Goal: Task Accomplishment & Management: Complete application form

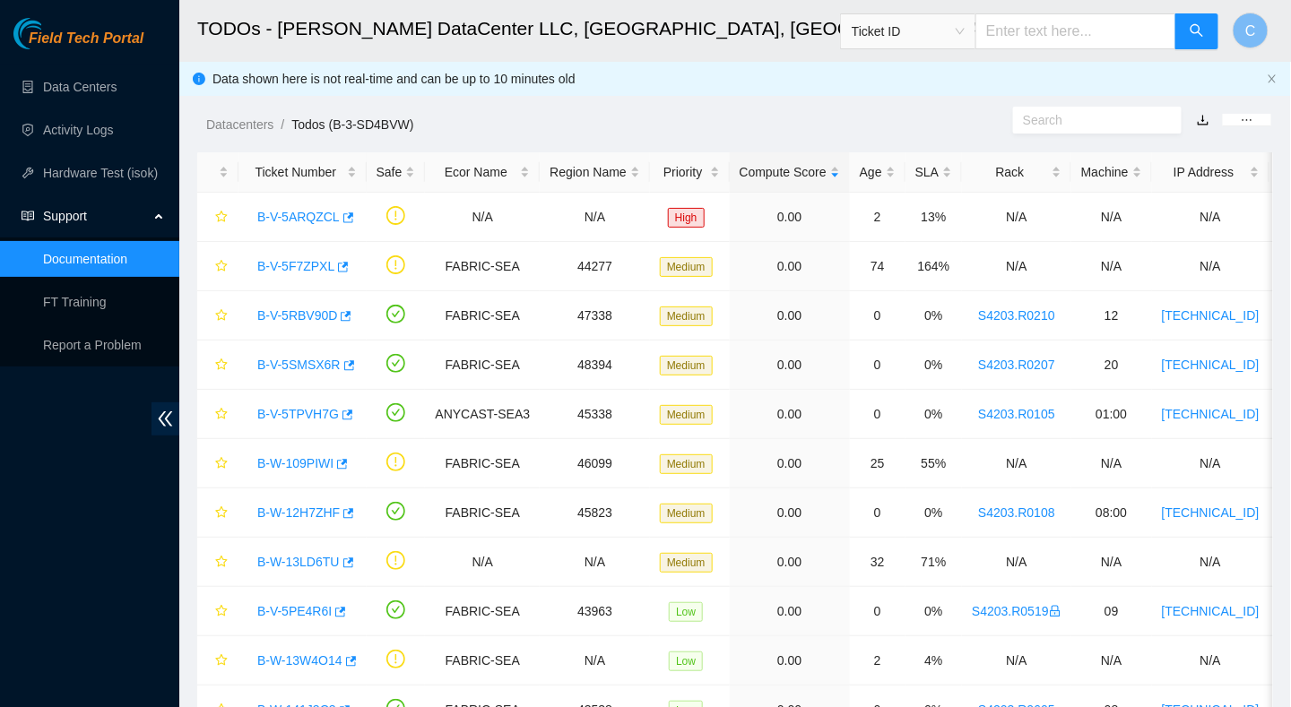
scroll to position [289, 0]
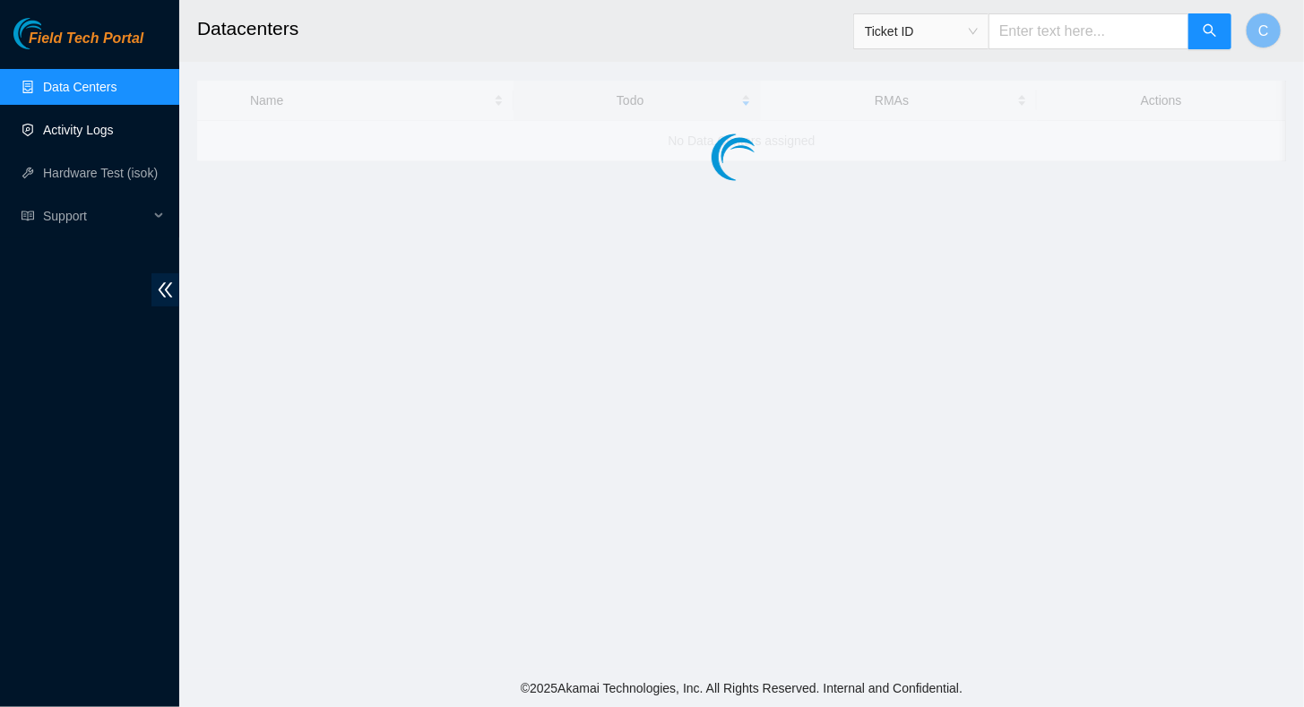
click at [65, 133] on link "Activity Logs" at bounding box center [78, 130] width 71 height 14
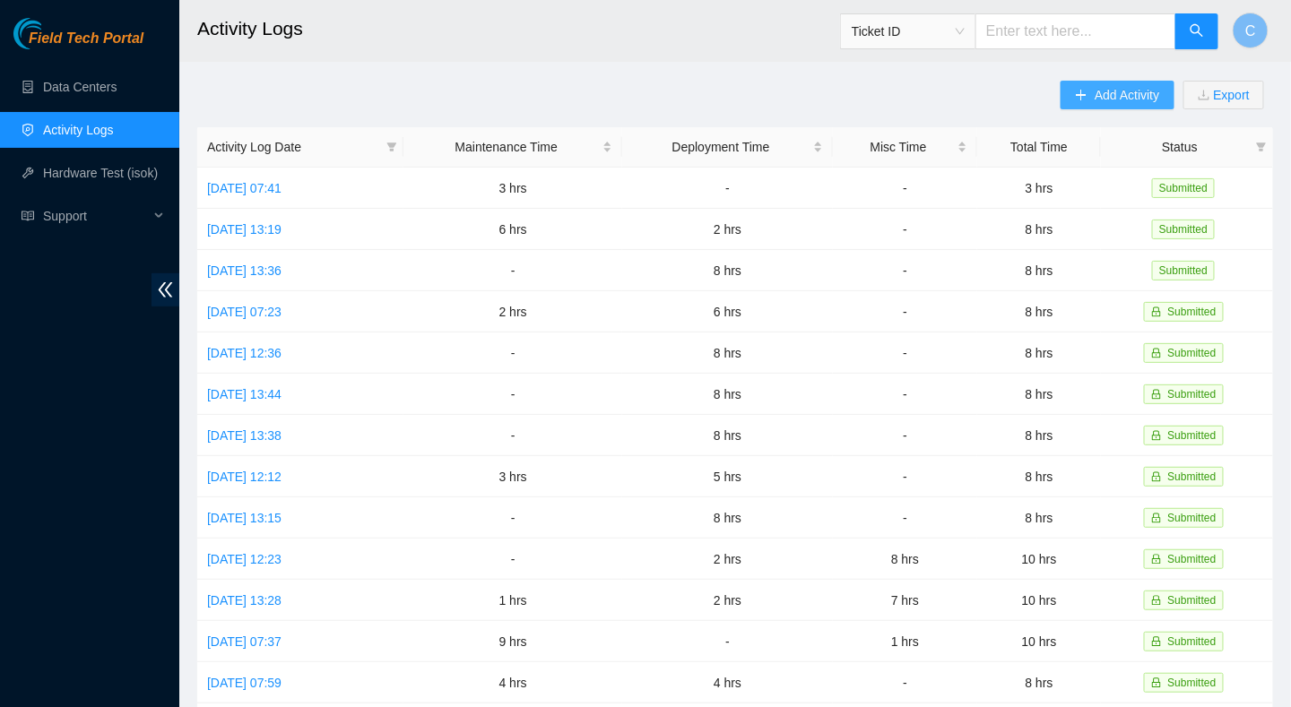
click at [1091, 96] on button "Add Activity" at bounding box center [1116, 95] width 113 height 29
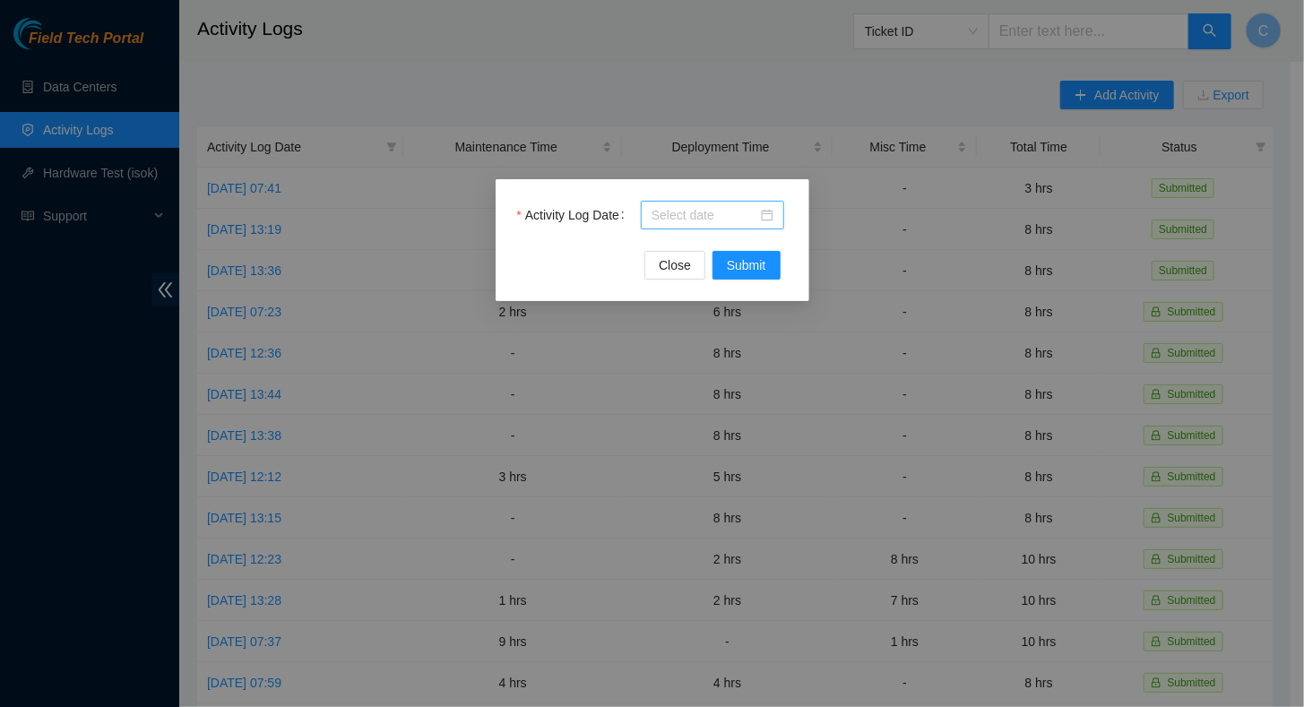
click at [706, 222] on input "Activity Log Date" at bounding box center [705, 215] width 106 height 20
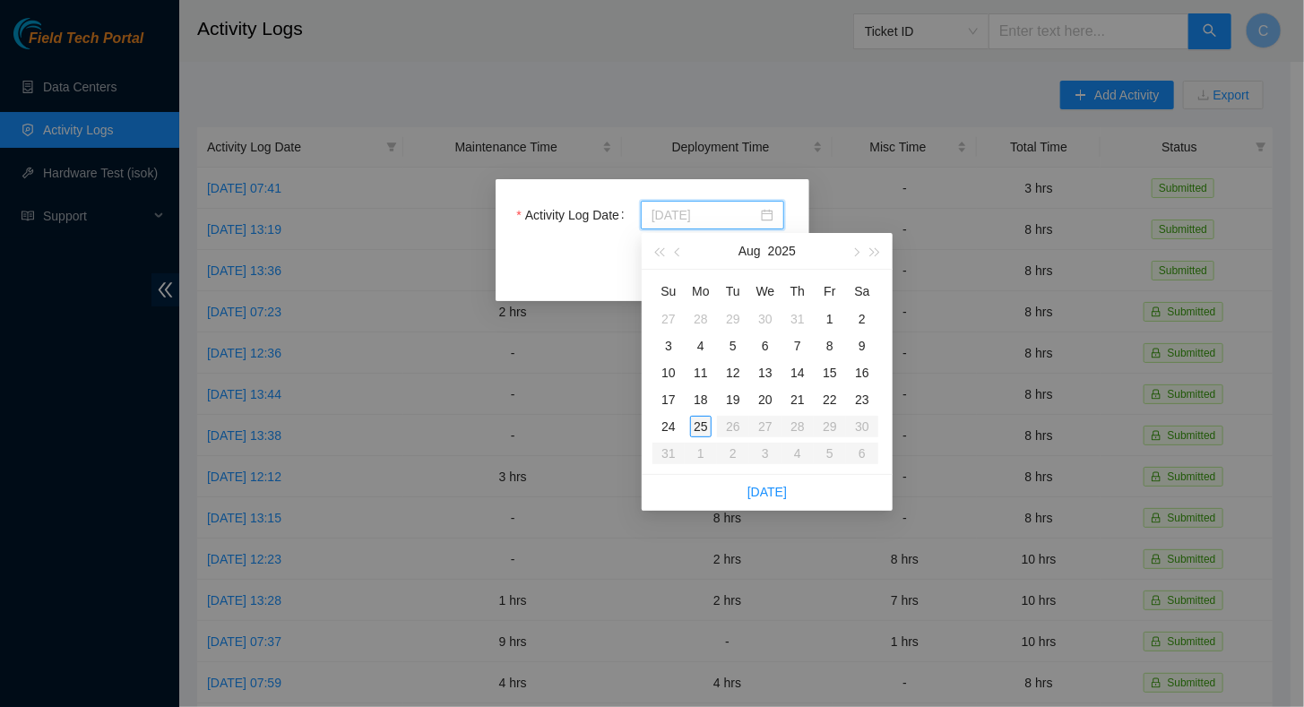
type input "2025-08-25"
click at [699, 425] on div "25" at bounding box center [701, 427] width 22 height 22
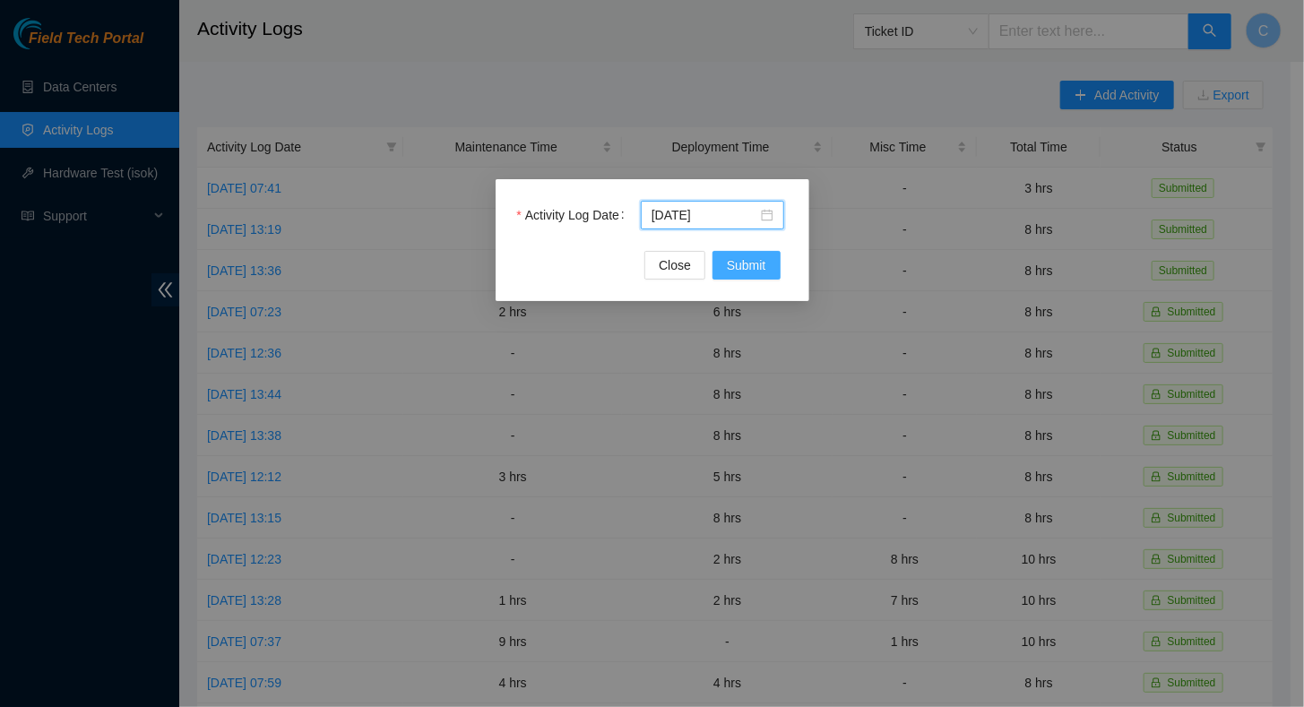
click at [749, 264] on span "Submit" at bounding box center [746, 265] width 39 height 20
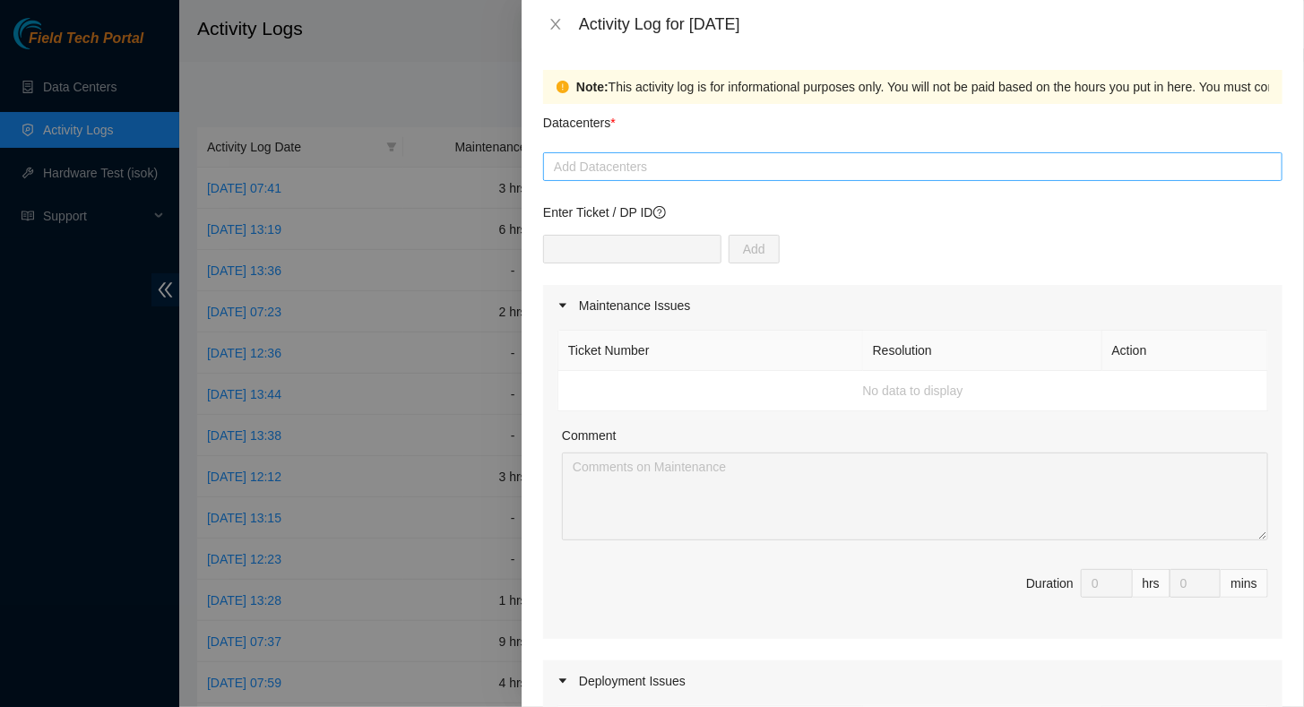
click at [594, 165] on div at bounding box center [913, 167] width 731 height 22
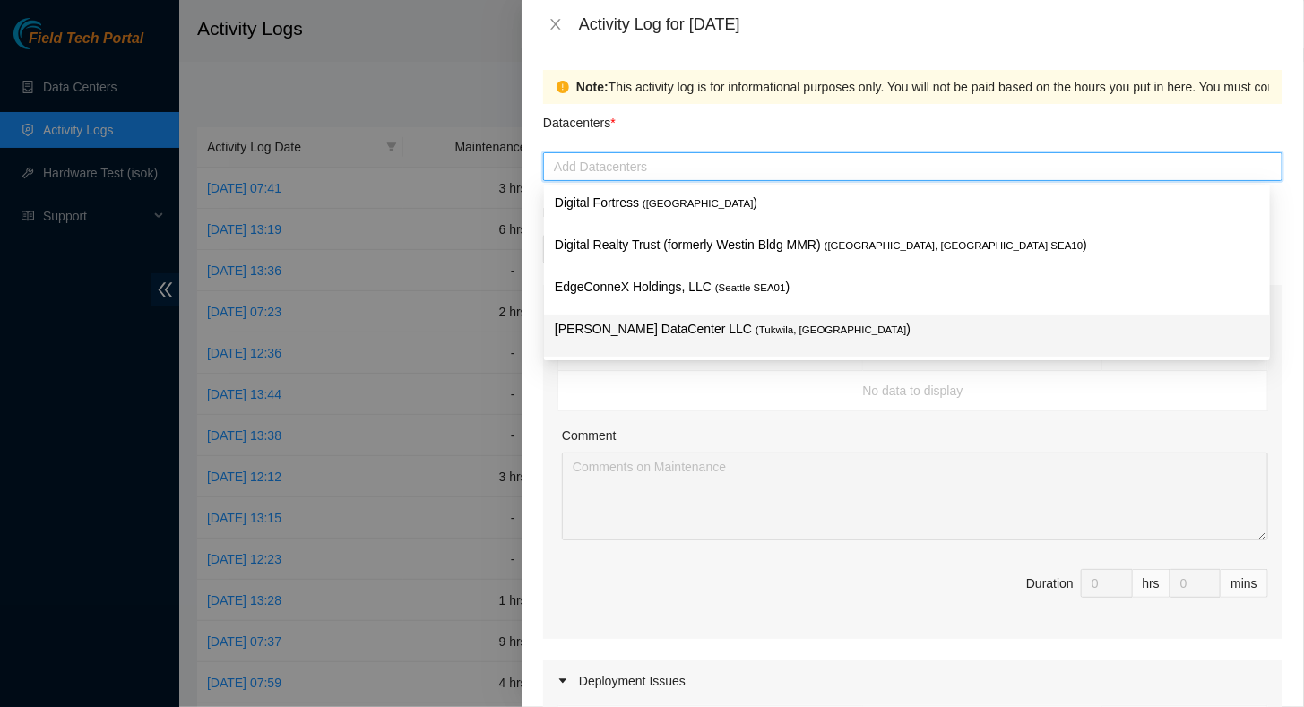
click at [584, 330] on p "Sabey DataCenter LLC ( Tukwila, WA )" at bounding box center [907, 329] width 705 height 21
click at [756, 324] on span "( Tukwila, WA" at bounding box center [831, 329] width 151 height 11
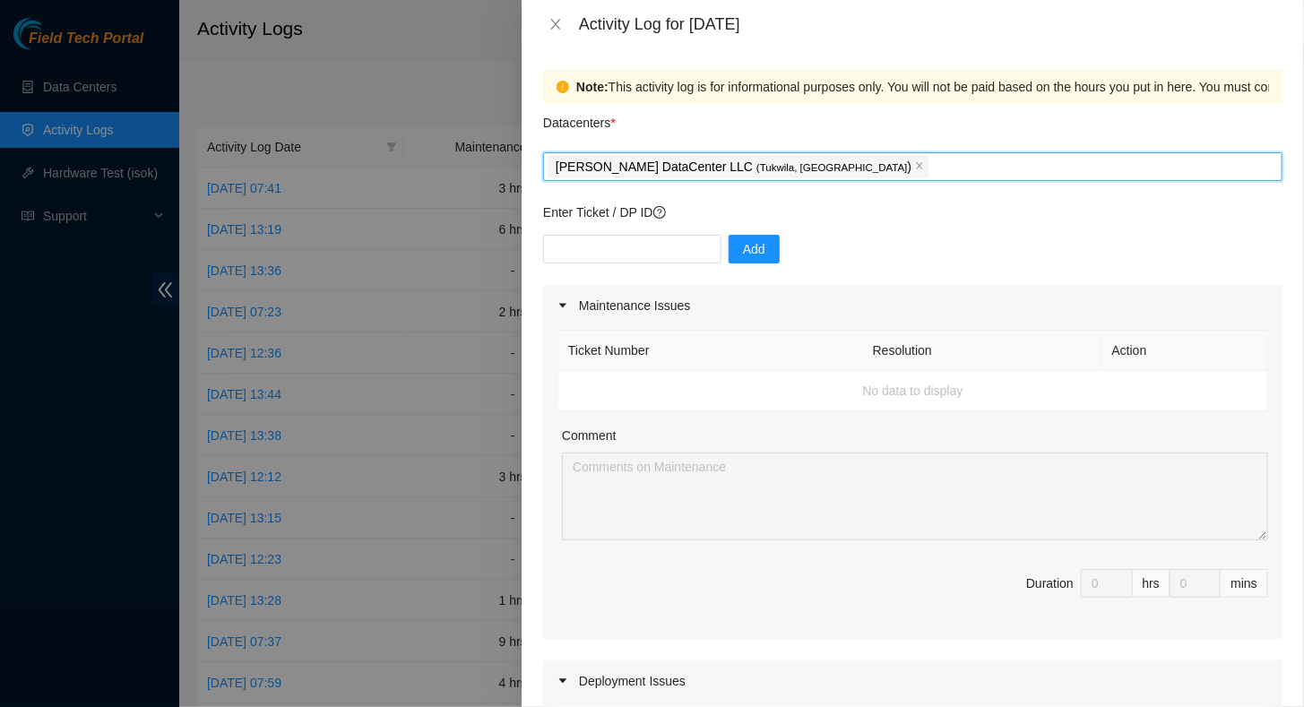
click at [683, 427] on div "Comment" at bounding box center [915, 439] width 706 height 27
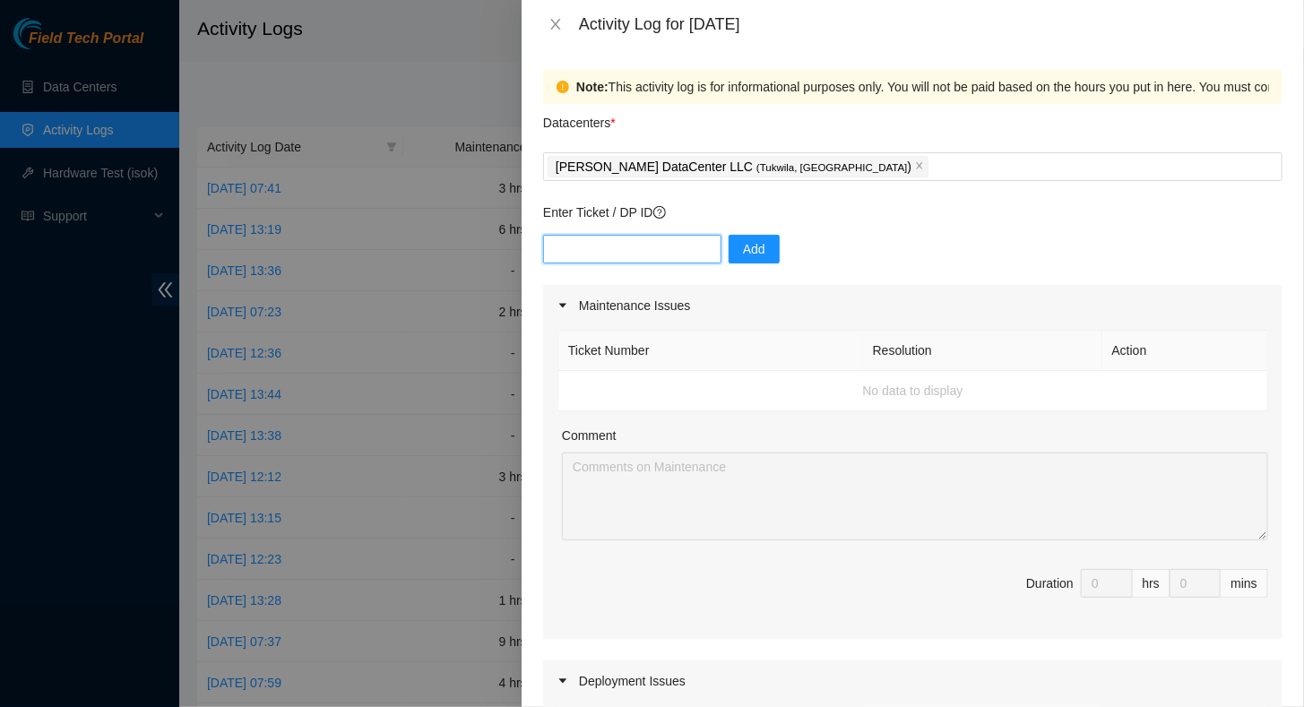
click at [585, 244] on input "text" at bounding box center [632, 249] width 178 height 29
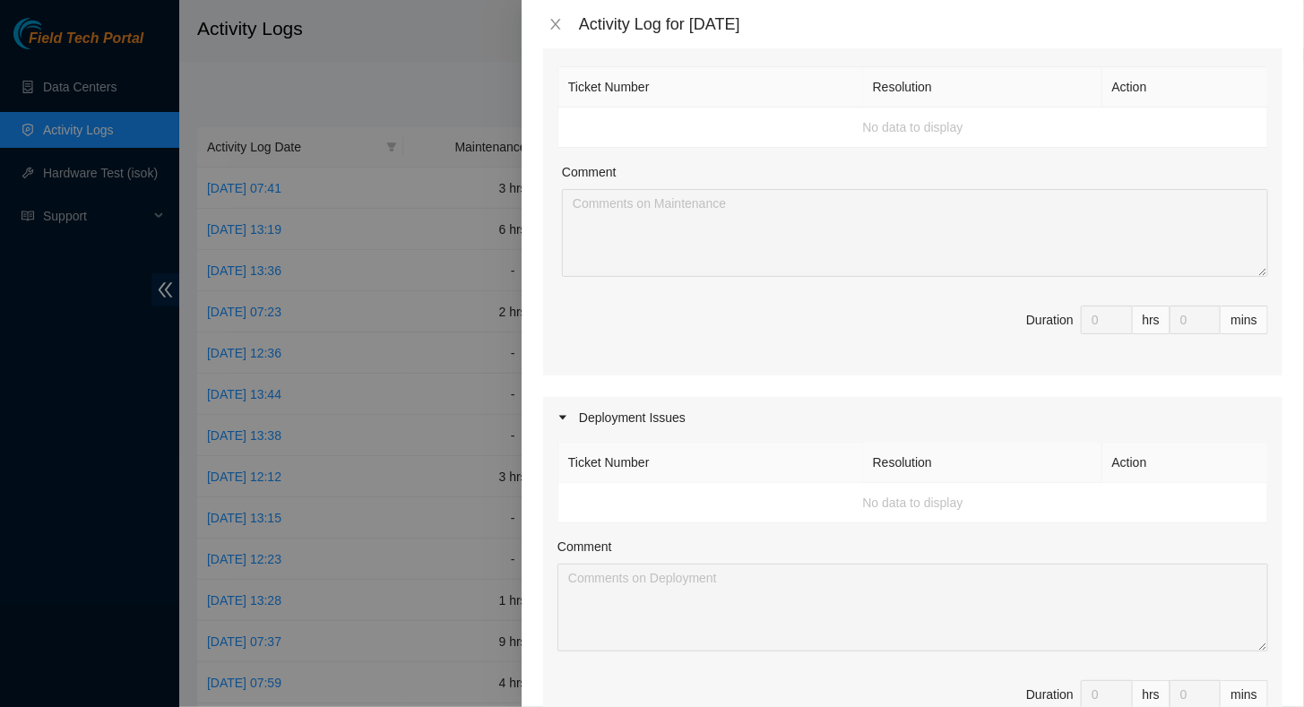
scroll to position [269, 0]
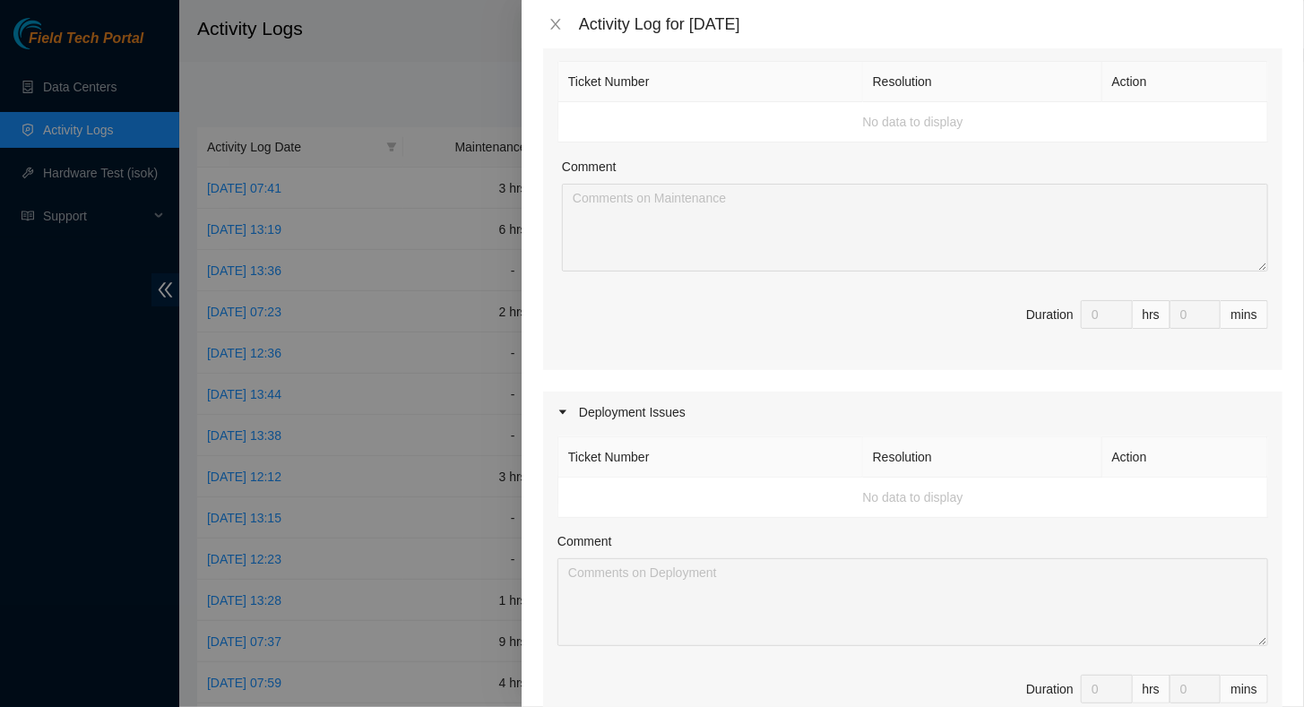
click at [565, 410] on icon "caret-right" at bounding box center [562, 412] width 7 height 4
click at [565, 409] on icon "caret-right" at bounding box center [563, 412] width 11 height 11
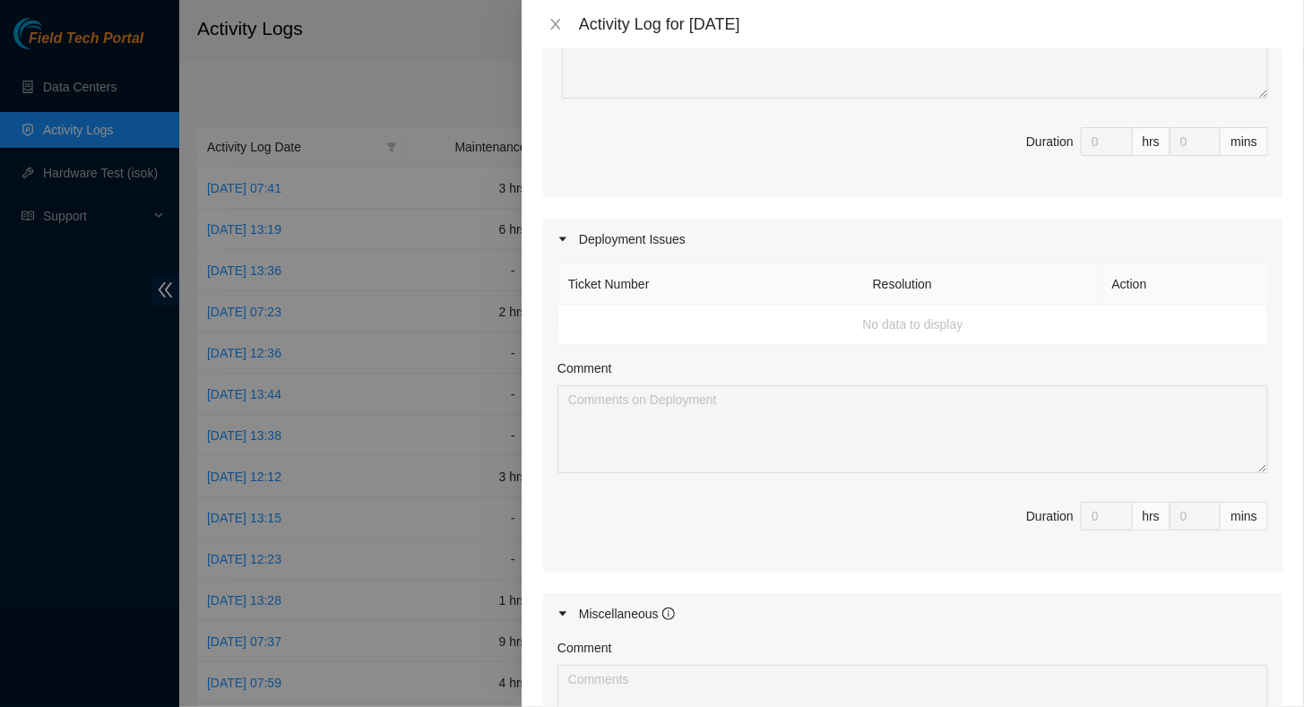
scroll to position [448, 0]
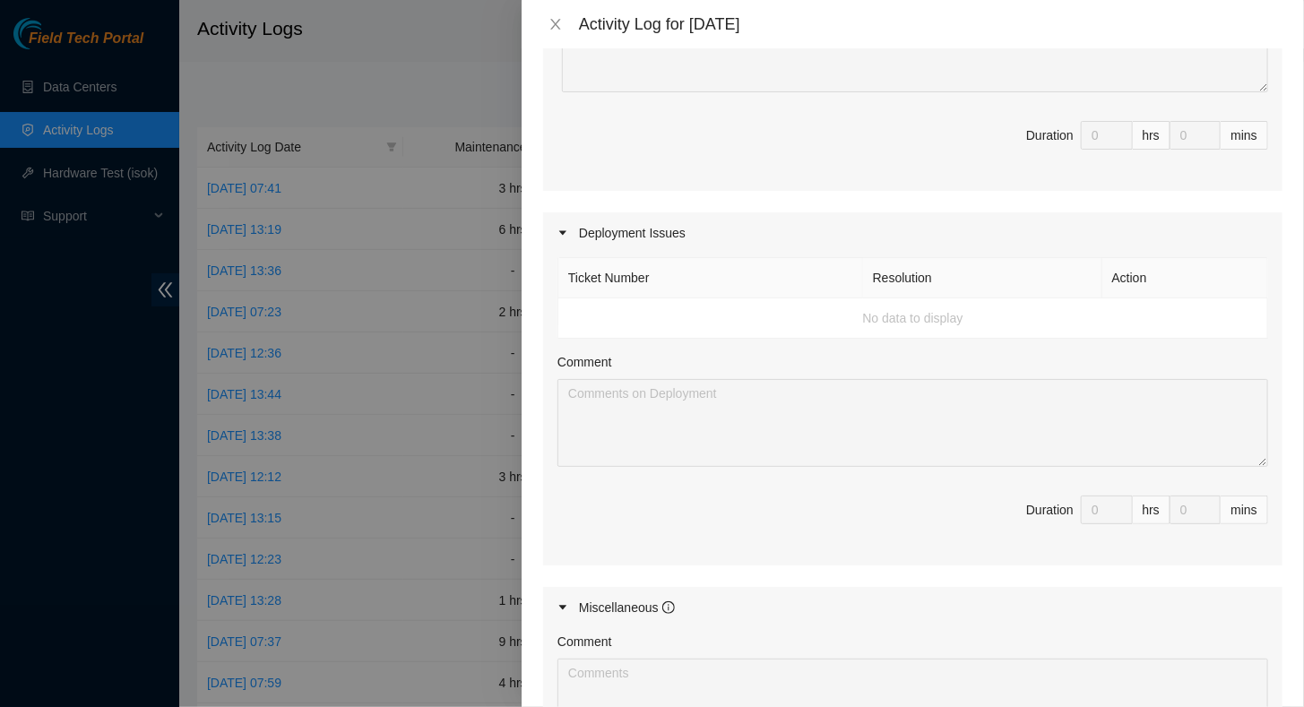
click at [644, 307] on td "No data to display" at bounding box center [913, 318] width 710 height 40
click at [610, 314] on td "No data to display" at bounding box center [913, 318] width 710 height 40
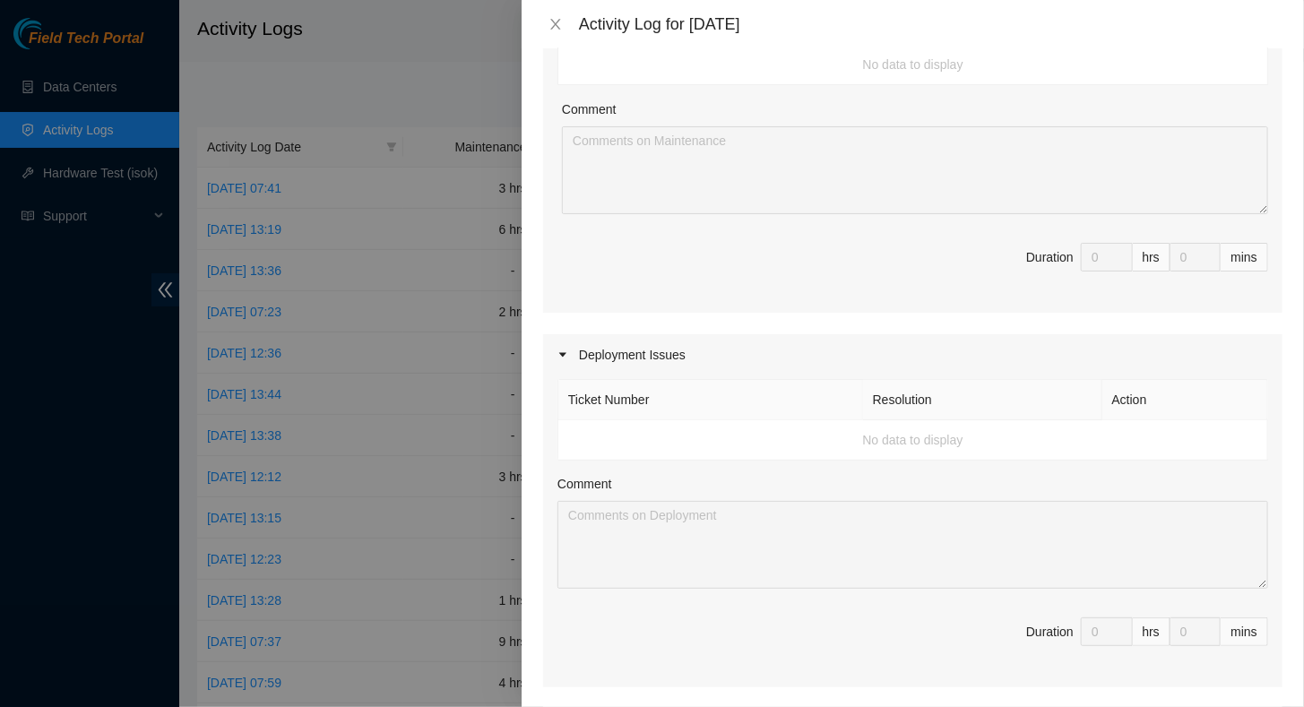
scroll to position [0, 0]
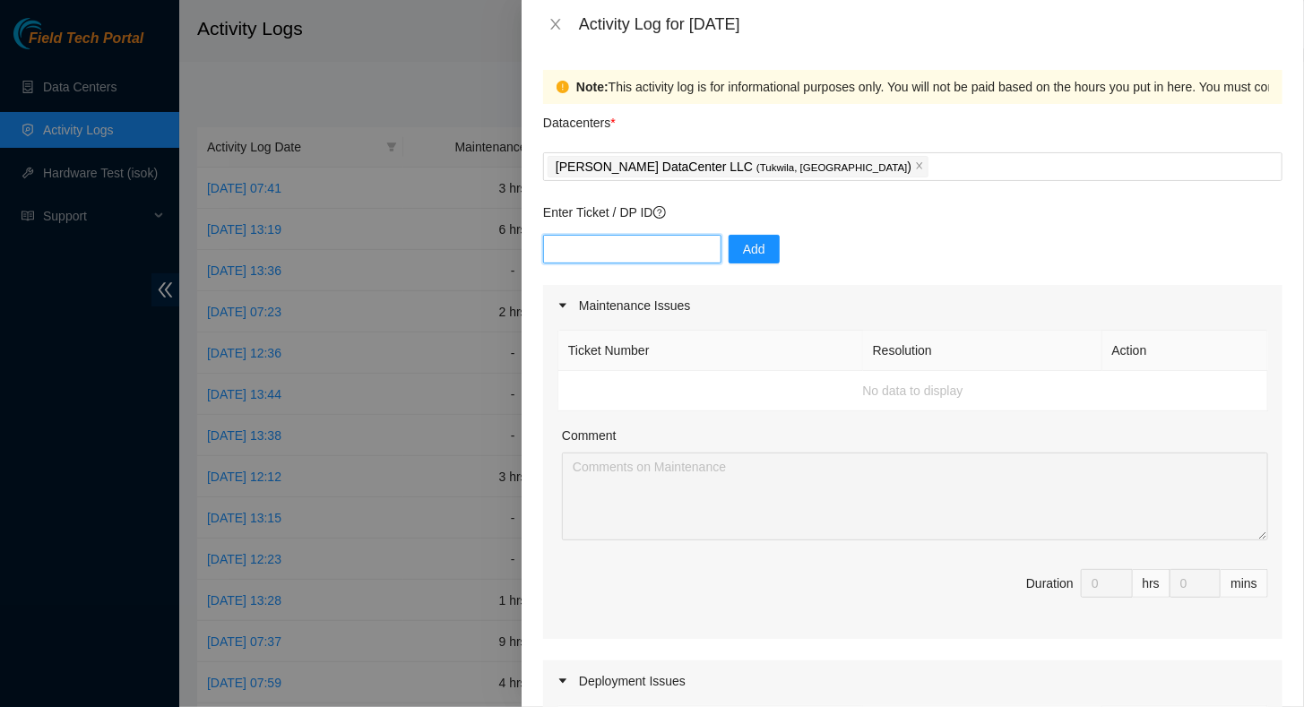
click at [577, 253] on input "text" at bounding box center [632, 249] width 178 height 29
paste input "B-V-5RI2PPK"
type input "B-V-5RI2PPK"
click at [743, 251] on span "Add" at bounding box center [754, 249] width 22 height 20
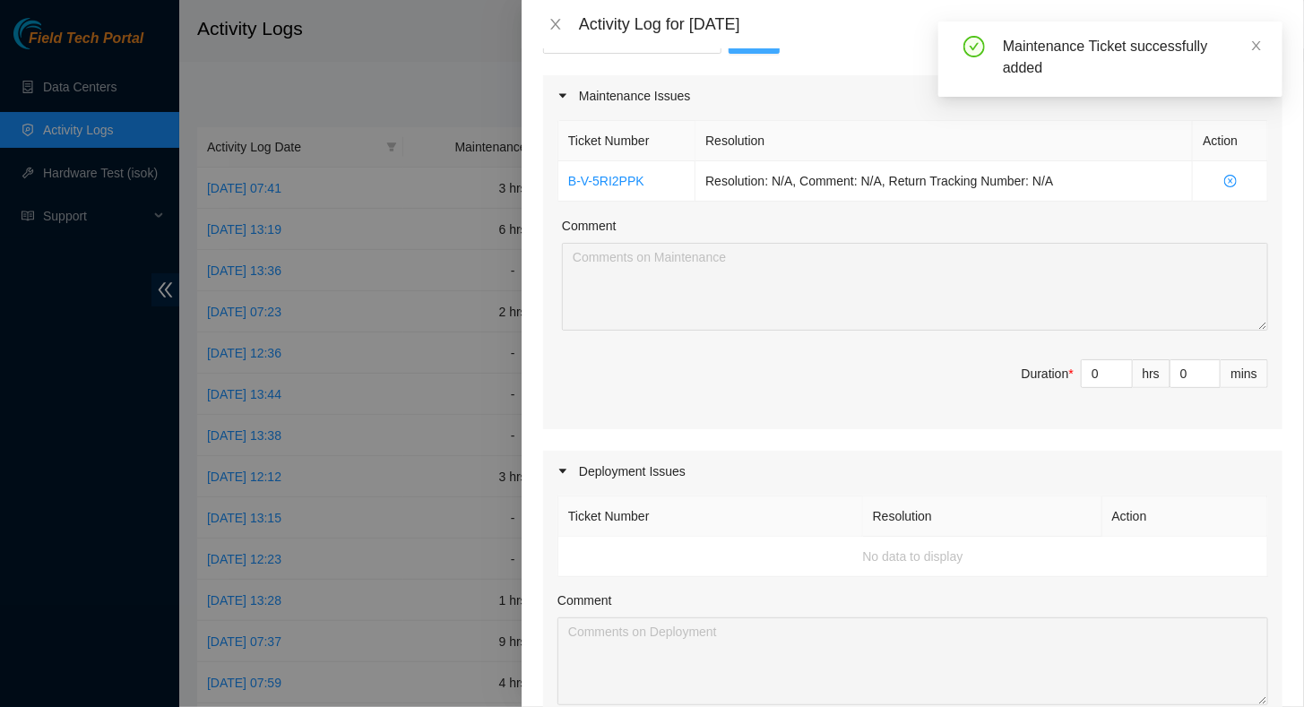
scroll to position [90, 0]
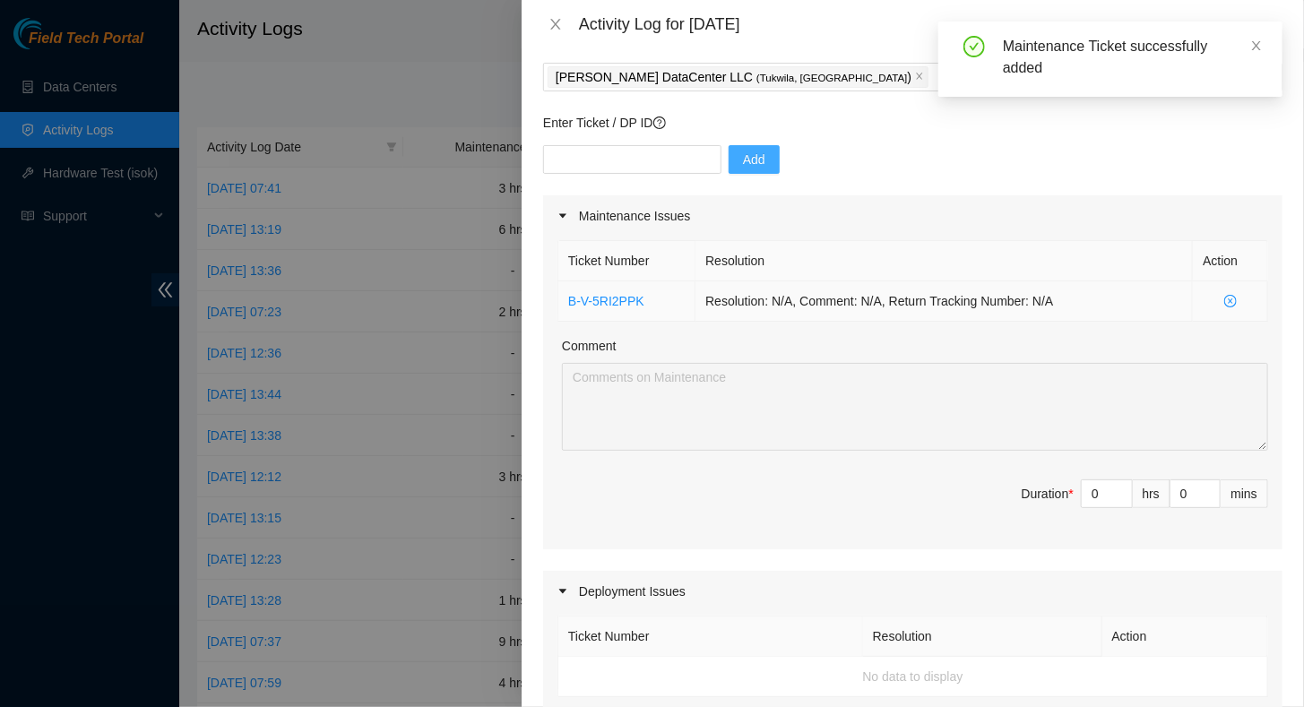
click at [1087, 298] on td "Resolution: N/A, Comment: N/A, Return Tracking Number: N/A" at bounding box center [944, 301] width 497 height 40
drag, startPoint x: 1085, startPoint y: 488, endPoint x: 1058, endPoint y: 492, distance: 27.3
click at [1058, 492] on span "Duration * 0 hrs 0 mins" at bounding box center [913, 505] width 711 height 50
type input "8"
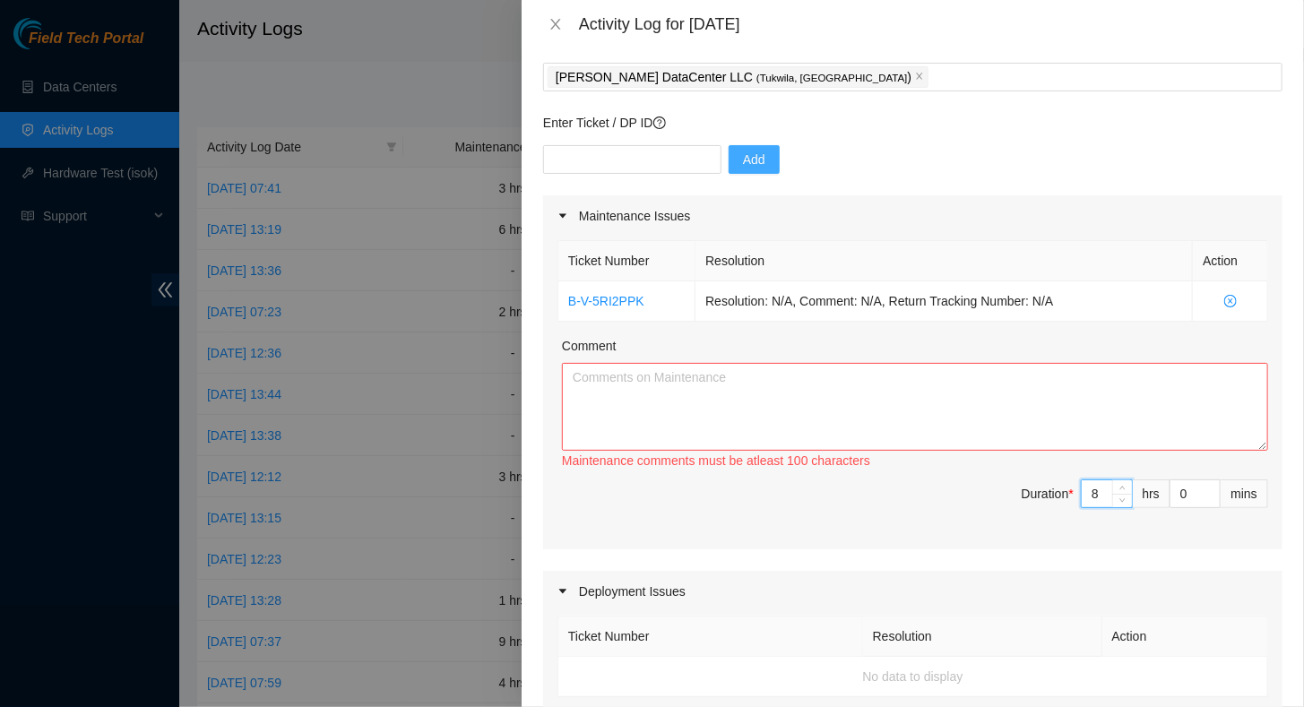
type input "8"
click at [1000, 415] on textarea "Comment" at bounding box center [915, 407] width 706 height 88
paste textarea "FT Tracking T# B-V-5RI2PPK Met with SM tech Puy at Sabey data center front desk…"
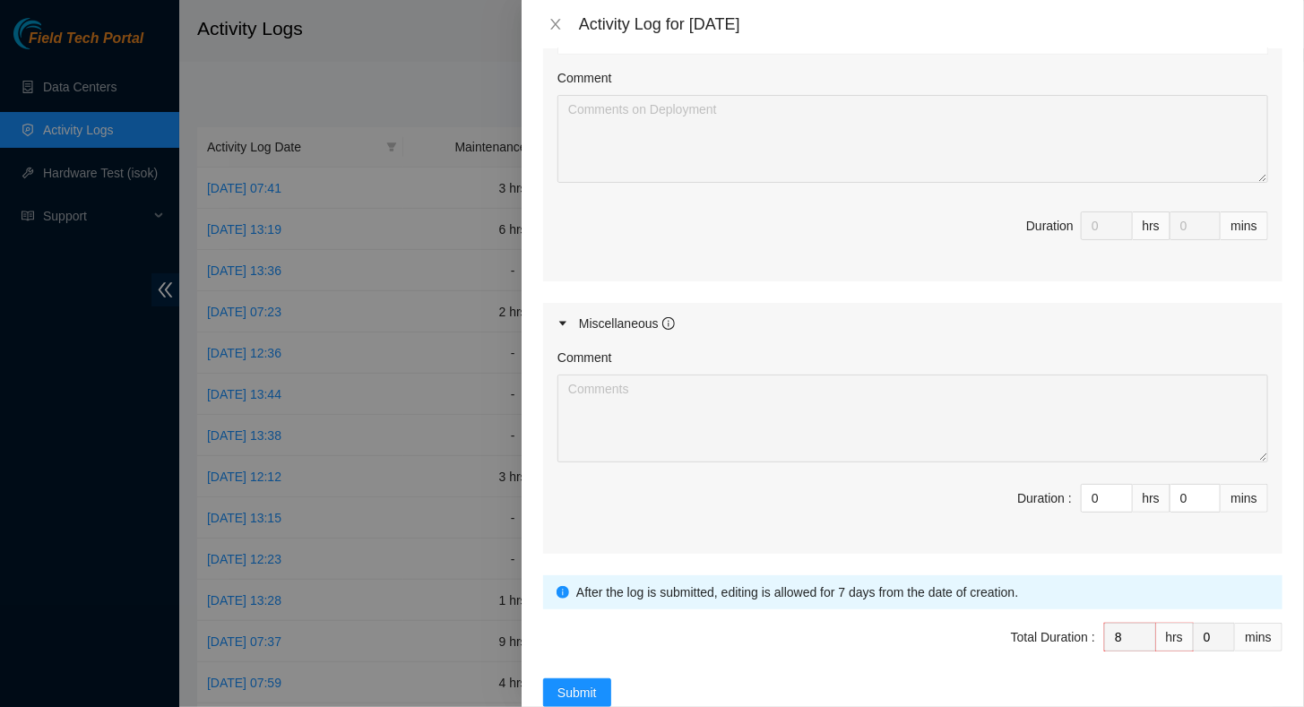
scroll to position [768, 0]
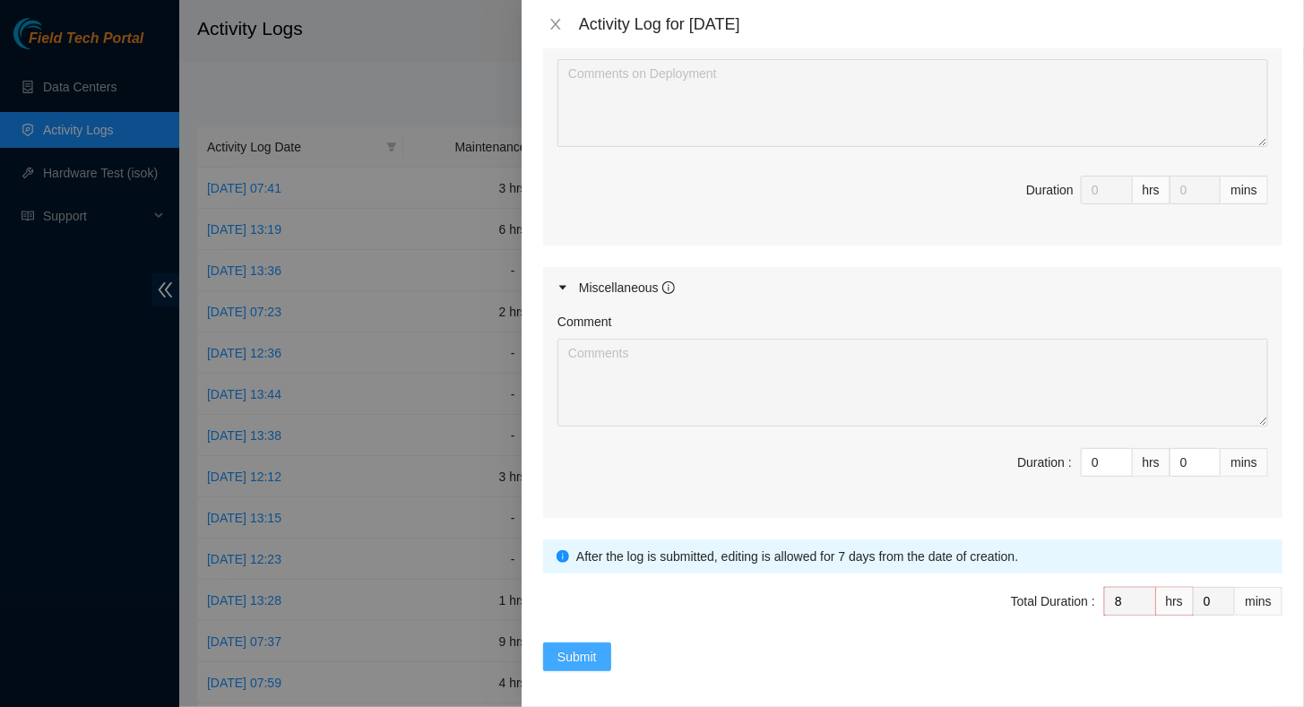
type textarea "FT Tracking T# B-V-5RI2PPK Met with SM tech Puy at Sabey data center front desk…"
click at [561, 647] on span "Submit" at bounding box center [577, 657] width 39 height 20
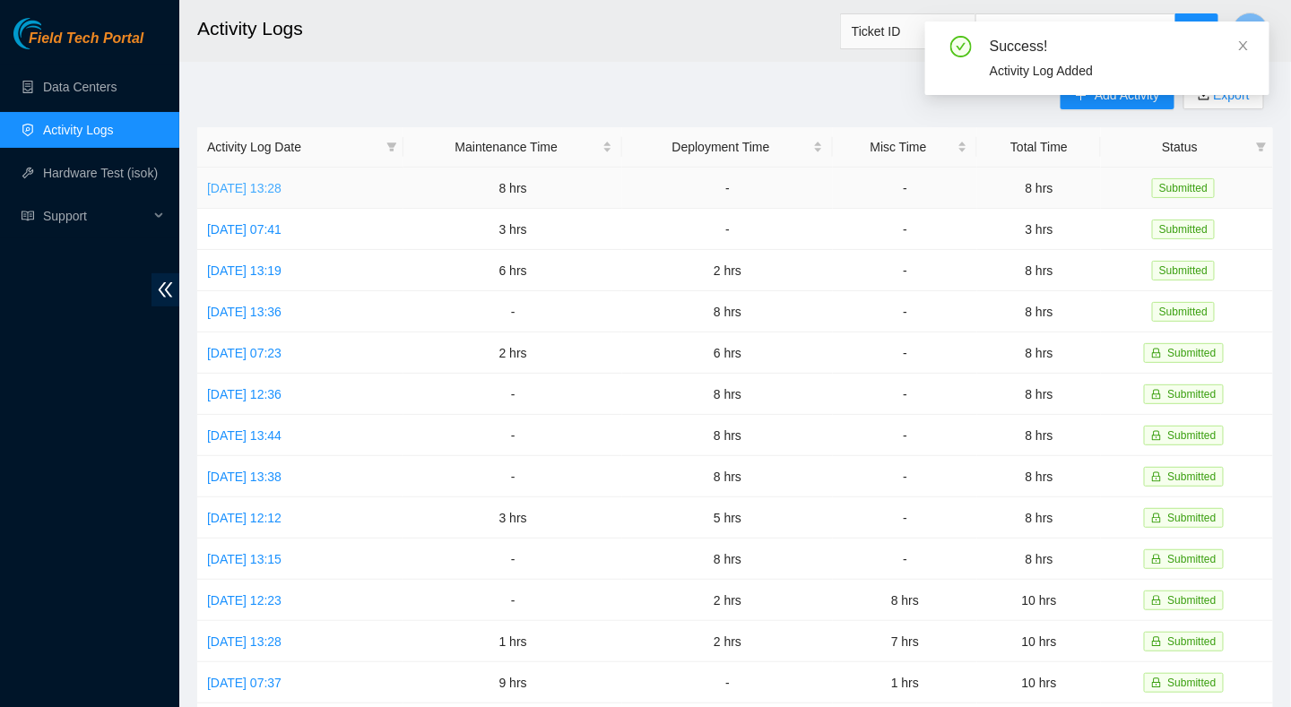
click at [264, 185] on link "Mon, 25 Aug 2025 13:28" at bounding box center [244, 188] width 74 height 14
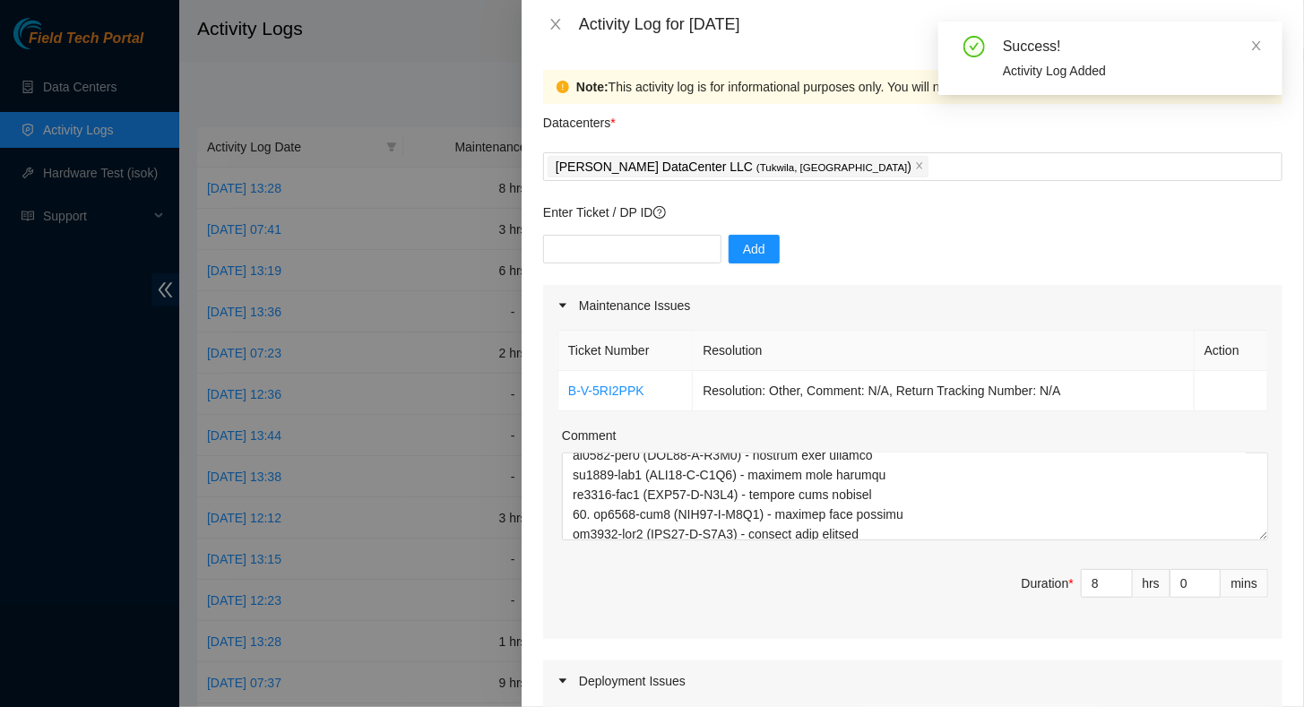
scroll to position [359, 0]
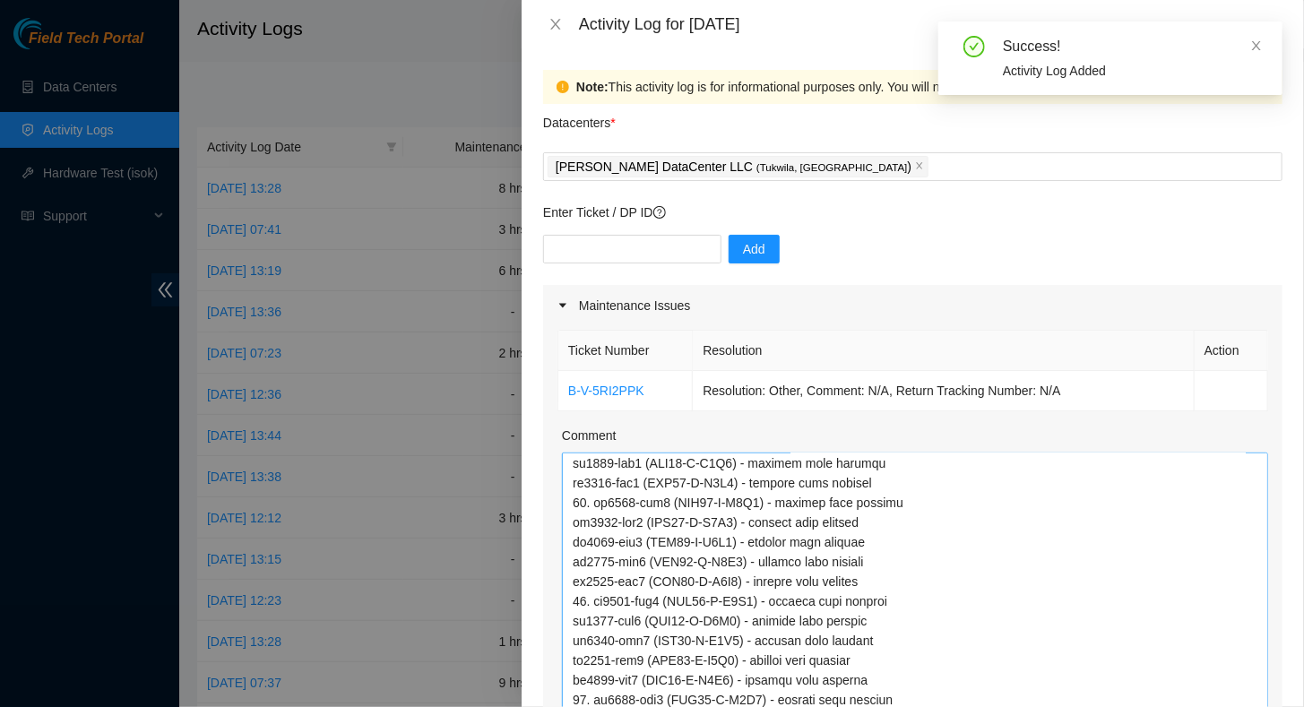
drag, startPoint x: 1249, startPoint y: 537, endPoint x: 1145, endPoint y: 706, distance: 198.8
click at [1174, 706] on html "Field Tech Portal Data Centers Activity Logs Hardware Test (isok) Support Activ…" at bounding box center [652, 353] width 1304 height 707
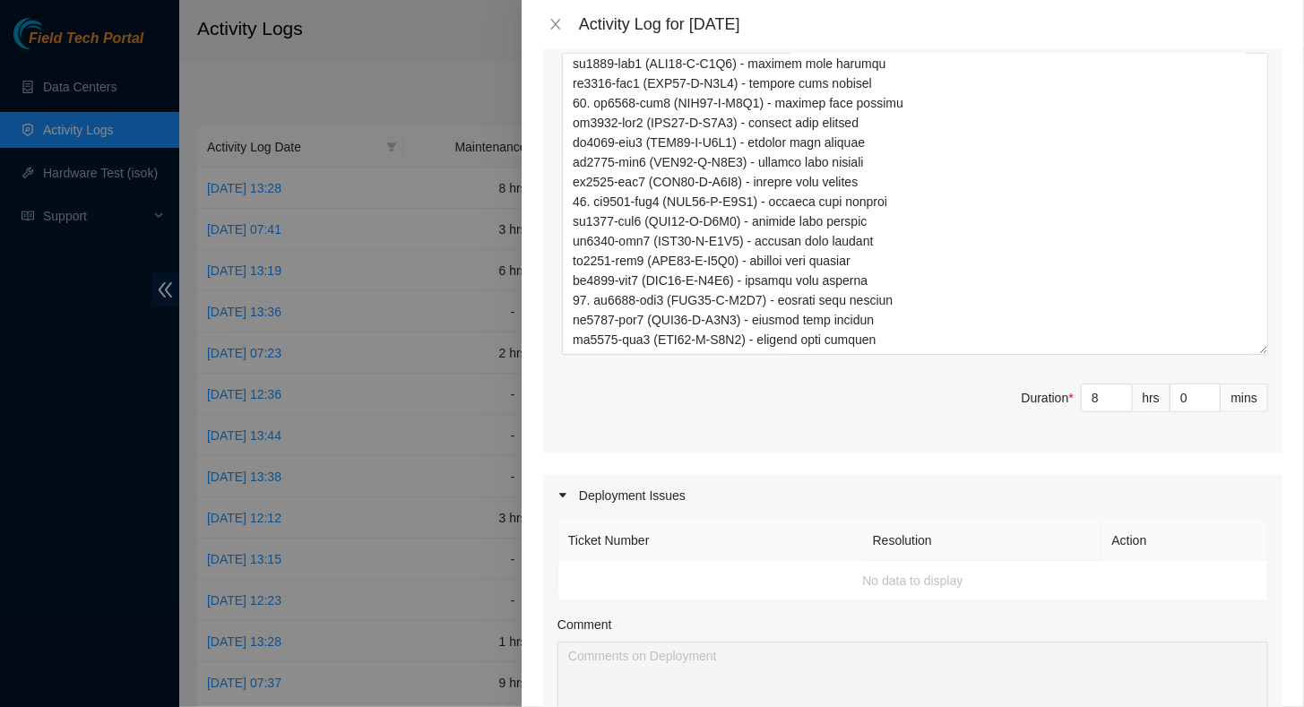
scroll to position [448, 0]
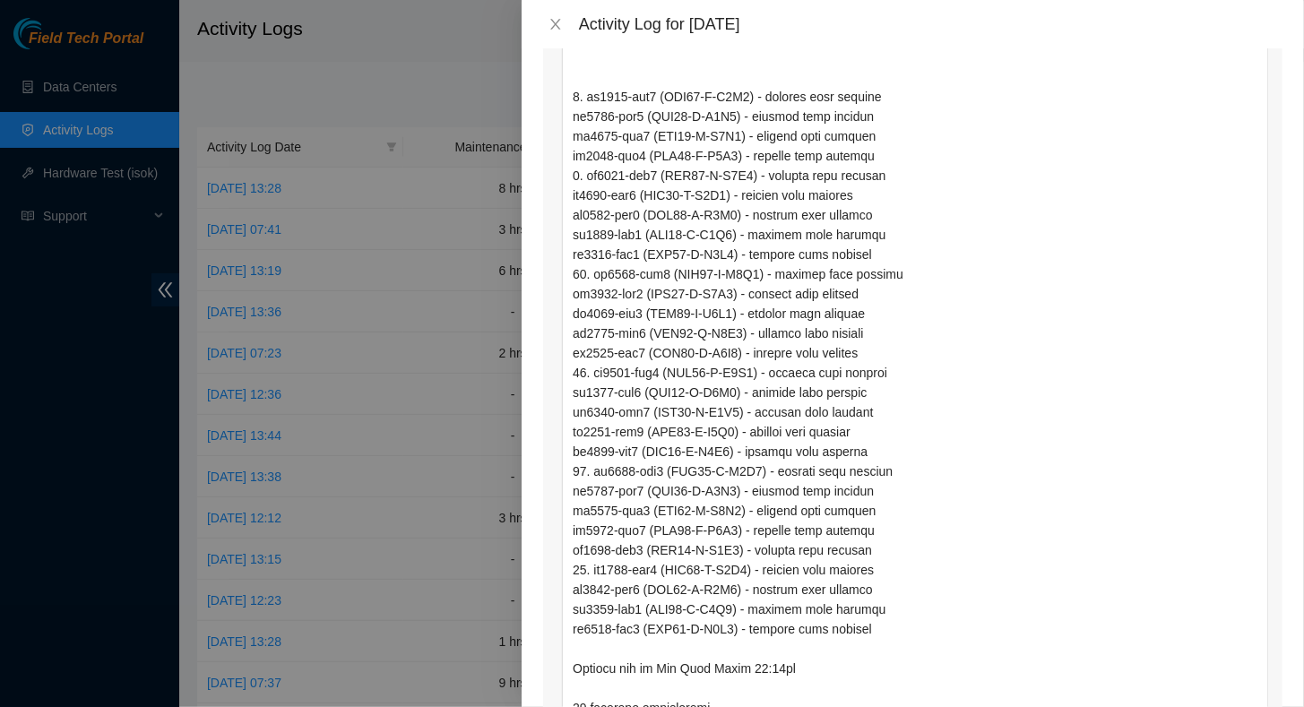
drag, startPoint x: 1250, startPoint y: 304, endPoint x: 1192, endPoint y: 719, distance: 419.1
click at [1192, 706] on html "Field Tech Portal Data Centers Activity Logs Hardware Test (isok) Support Activ…" at bounding box center [652, 353] width 1304 height 707
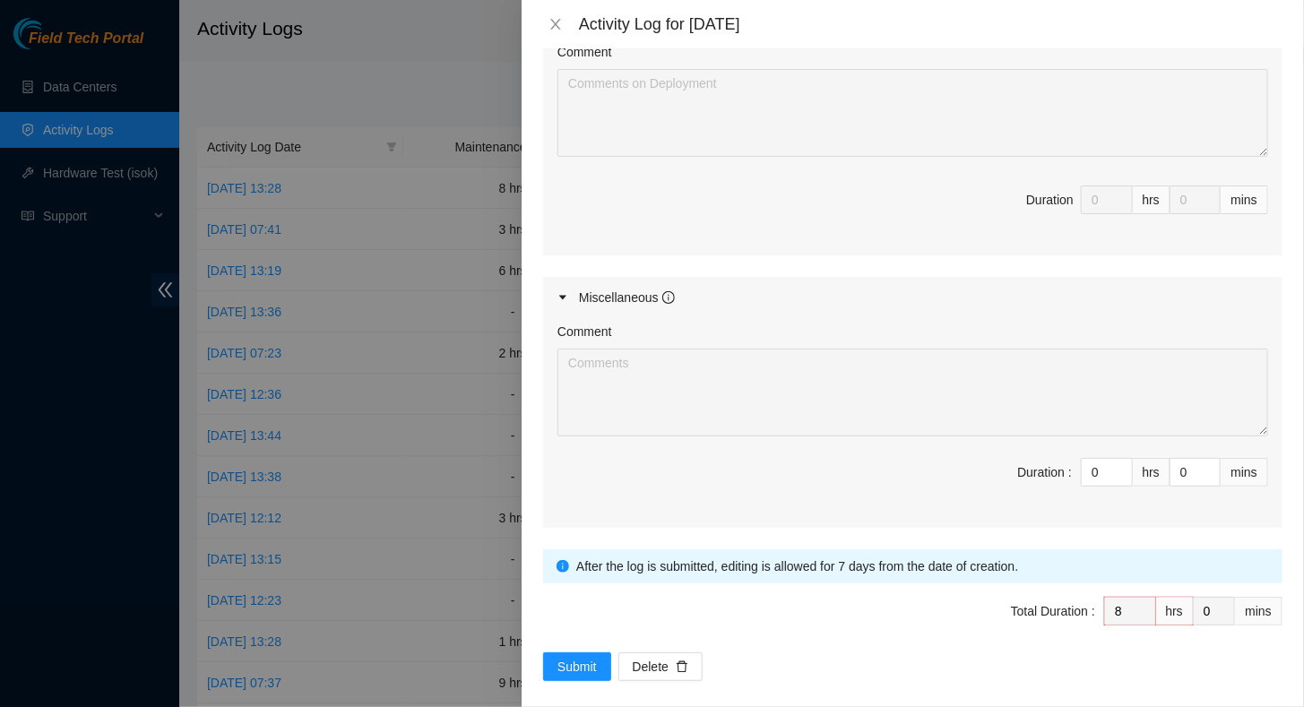
scroll to position [1398, 0]
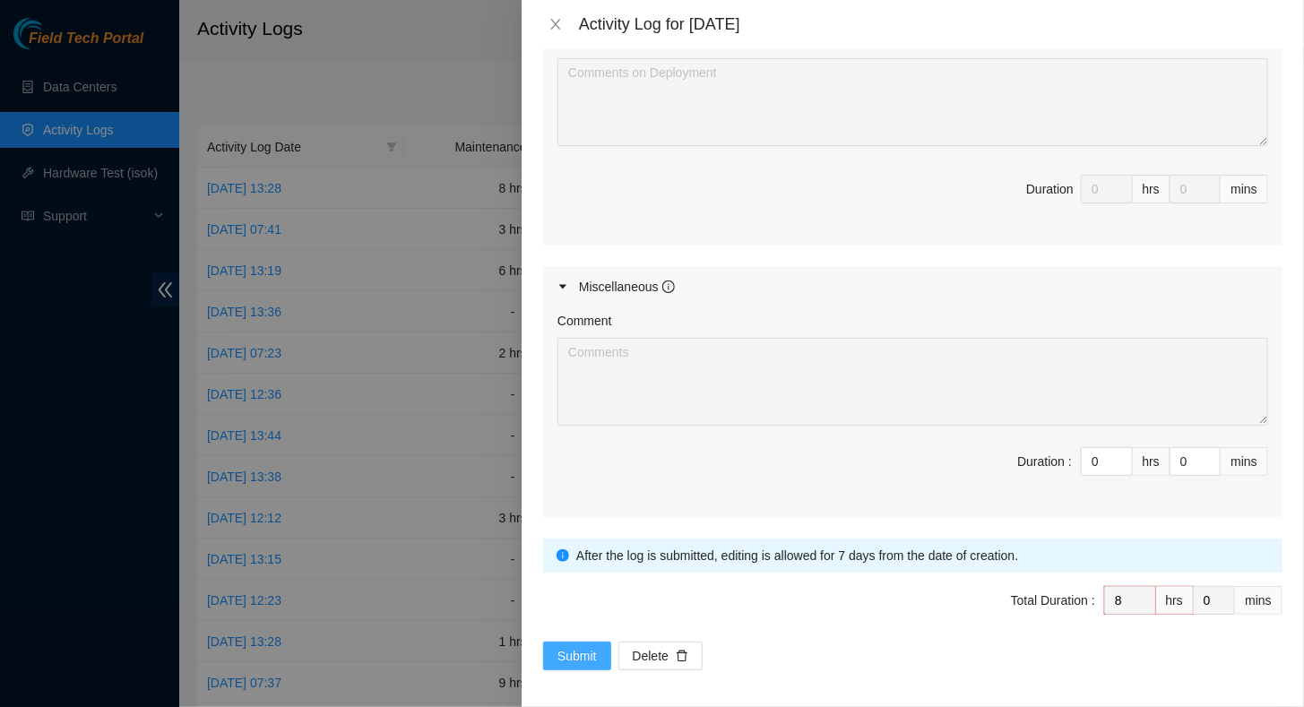
click at [585, 649] on span "Submit" at bounding box center [577, 656] width 39 height 20
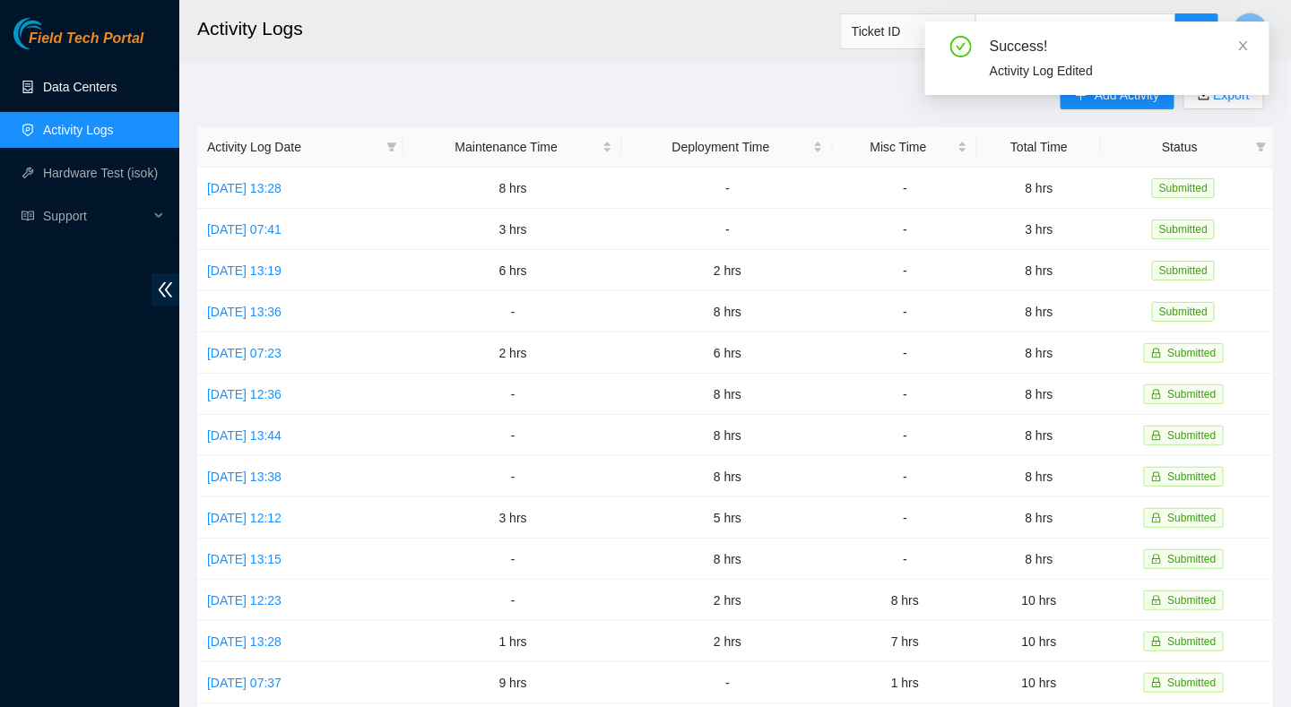
click at [87, 87] on link "Data Centers" at bounding box center [79, 87] width 73 height 14
